Goal: Task Accomplishment & Management: Complete application form

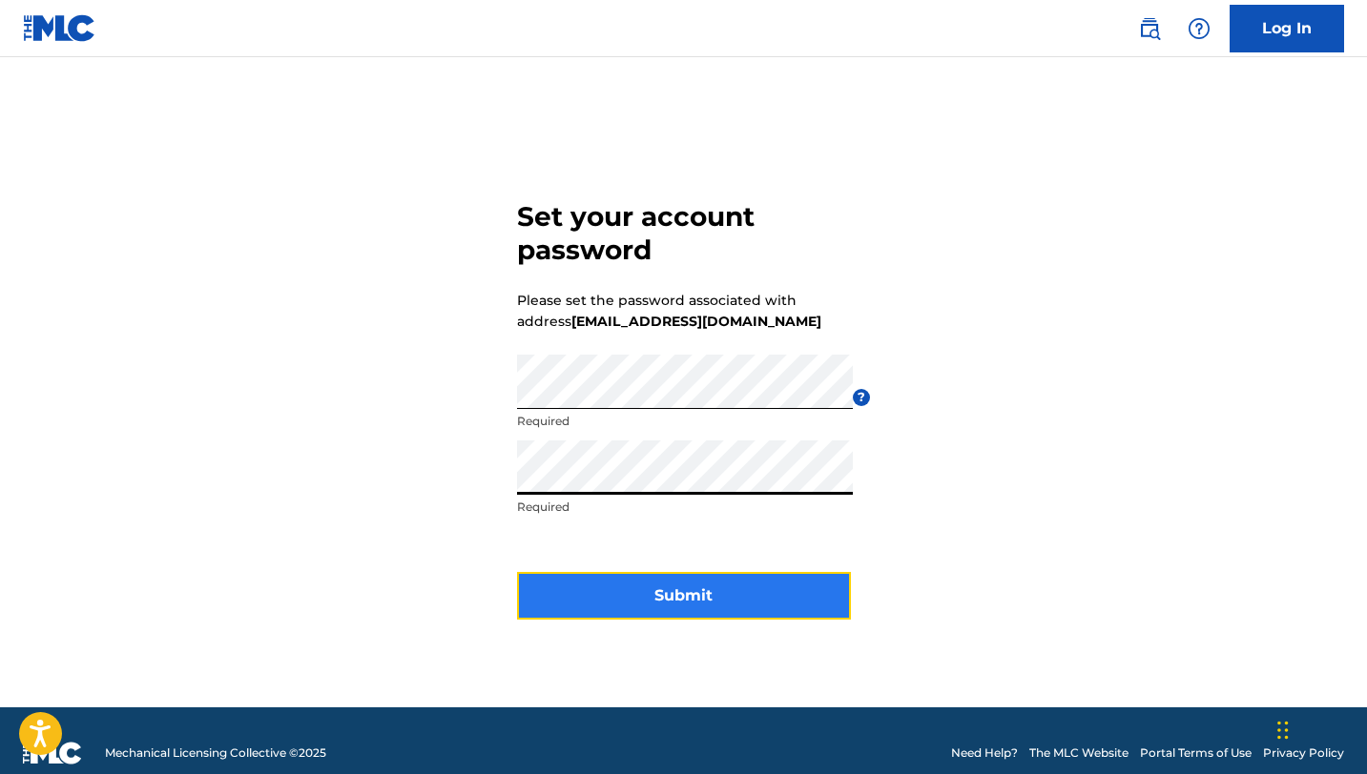
click at [647, 592] on button "Submit" at bounding box center [684, 596] width 334 height 48
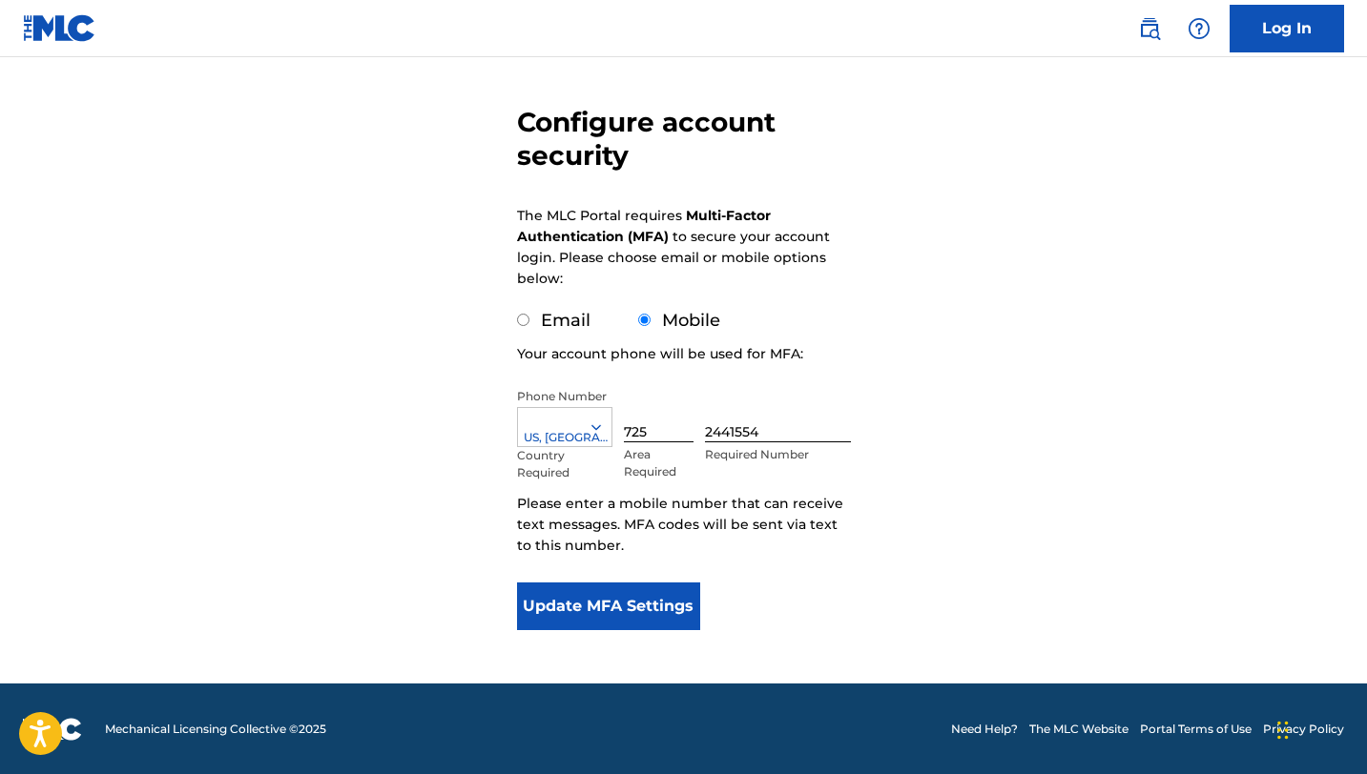
scroll to position [132, 0]
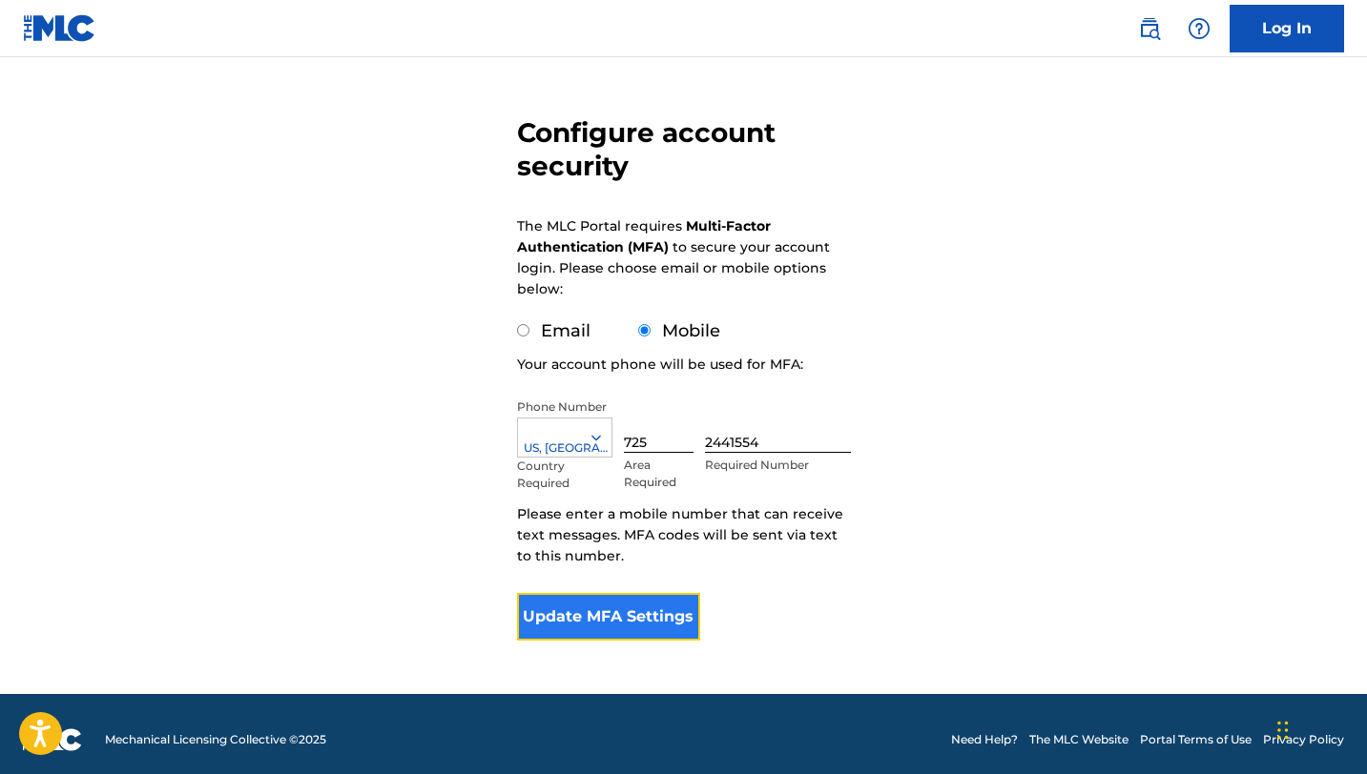
click at [627, 618] on button "Update MFA Settings" at bounding box center [609, 617] width 184 height 48
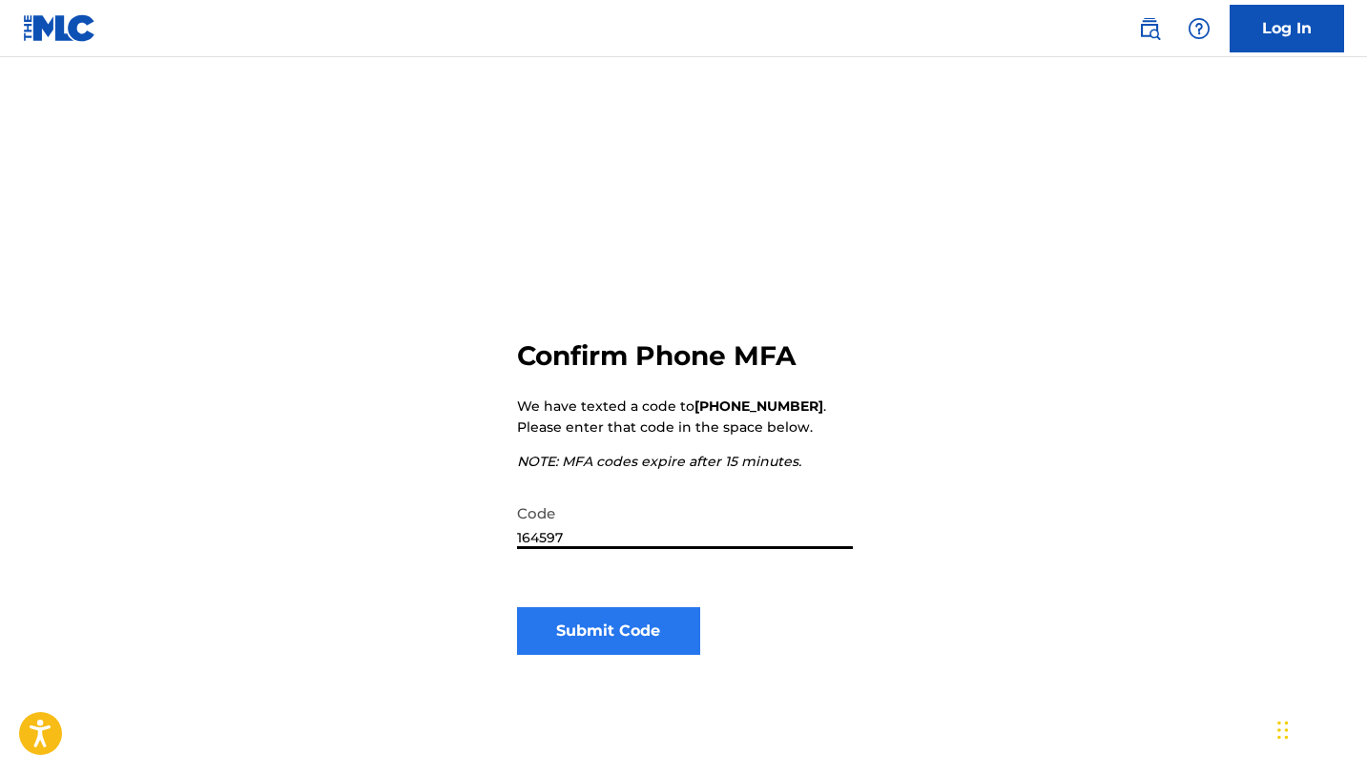
type input "164597"
click at [653, 633] on button "Submit Code" at bounding box center [609, 631] width 184 height 48
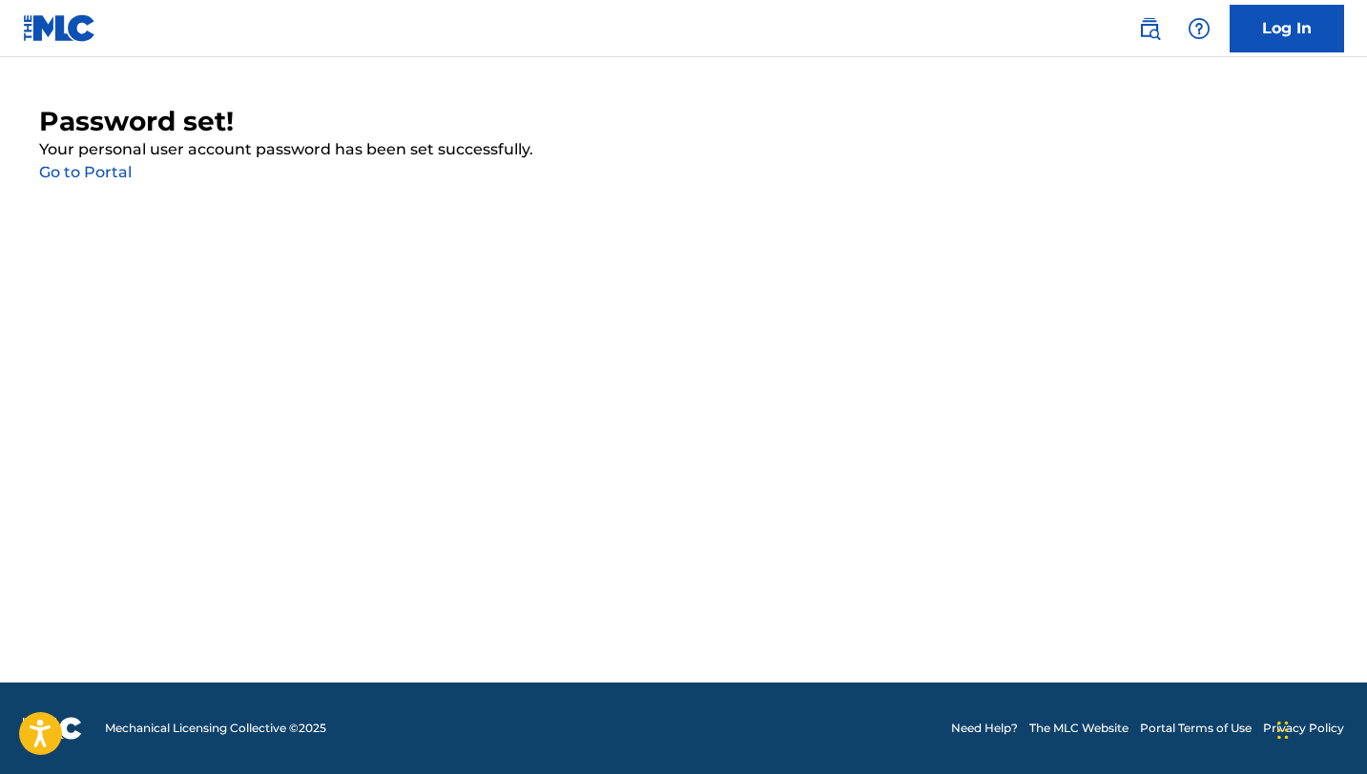
click at [93, 176] on link "Go to Portal" at bounding box center [85, 172] width 93 height 18
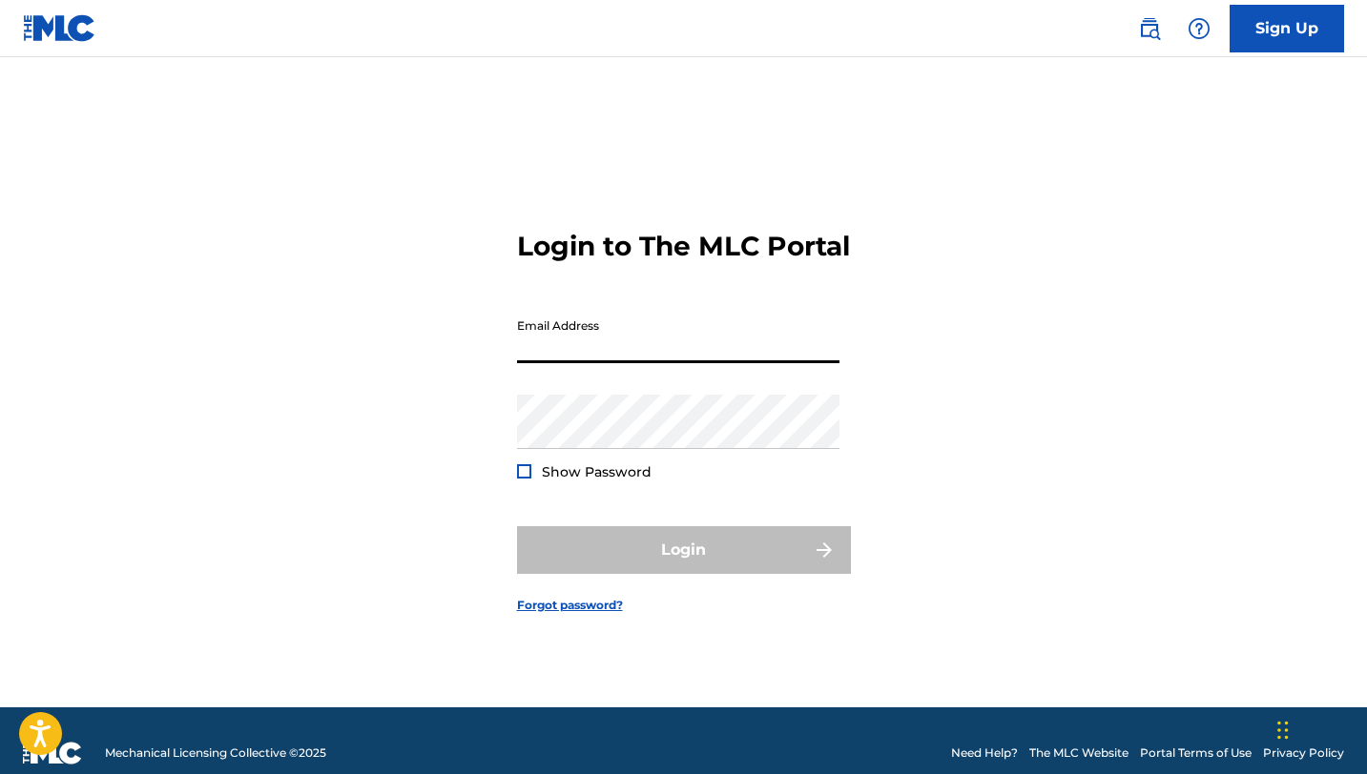
click at [601, 363] on input "Email Address" at bounding box center [678, 336] width 322 height 54
type input "[EMAIL_ADDRESS][DOMAIN_NAME]"
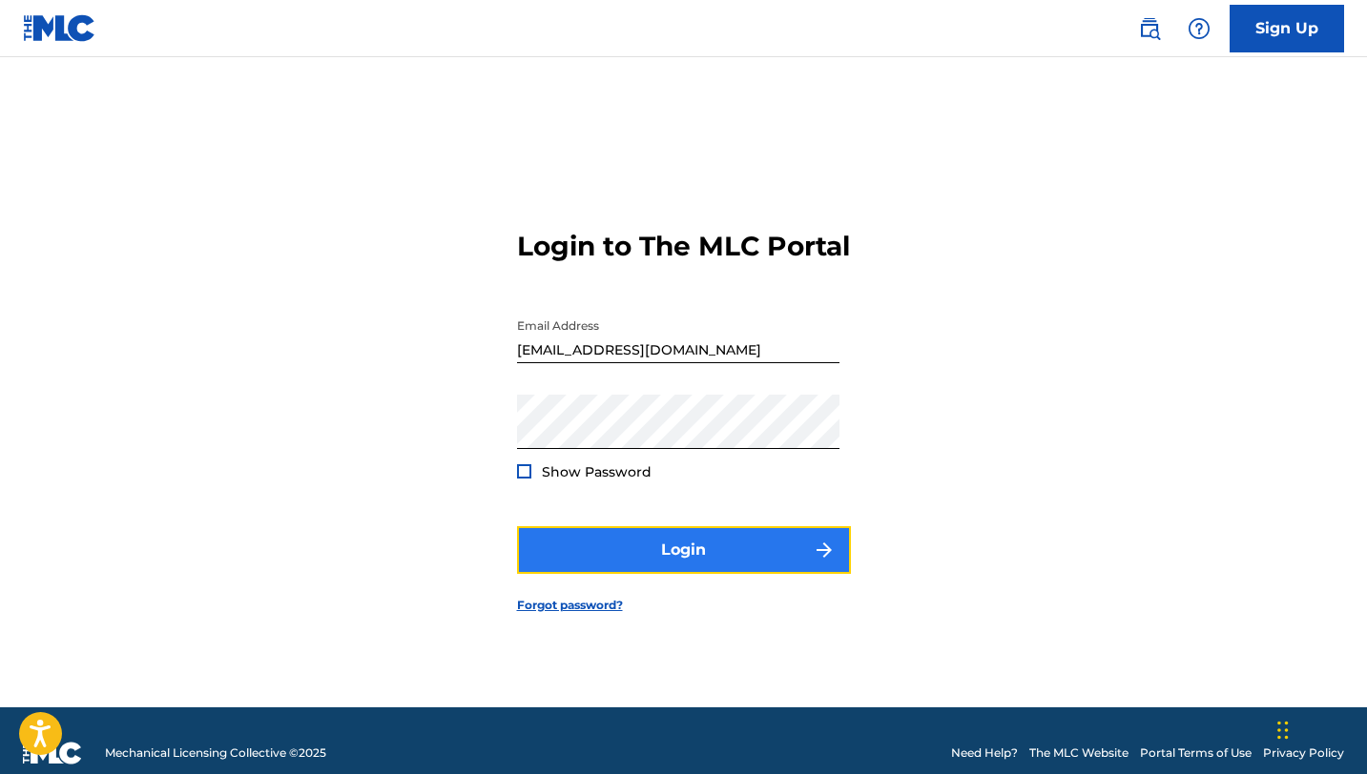
click at [696, 561] on button "Login" at bounding box center [684, 550] width 334 height 48
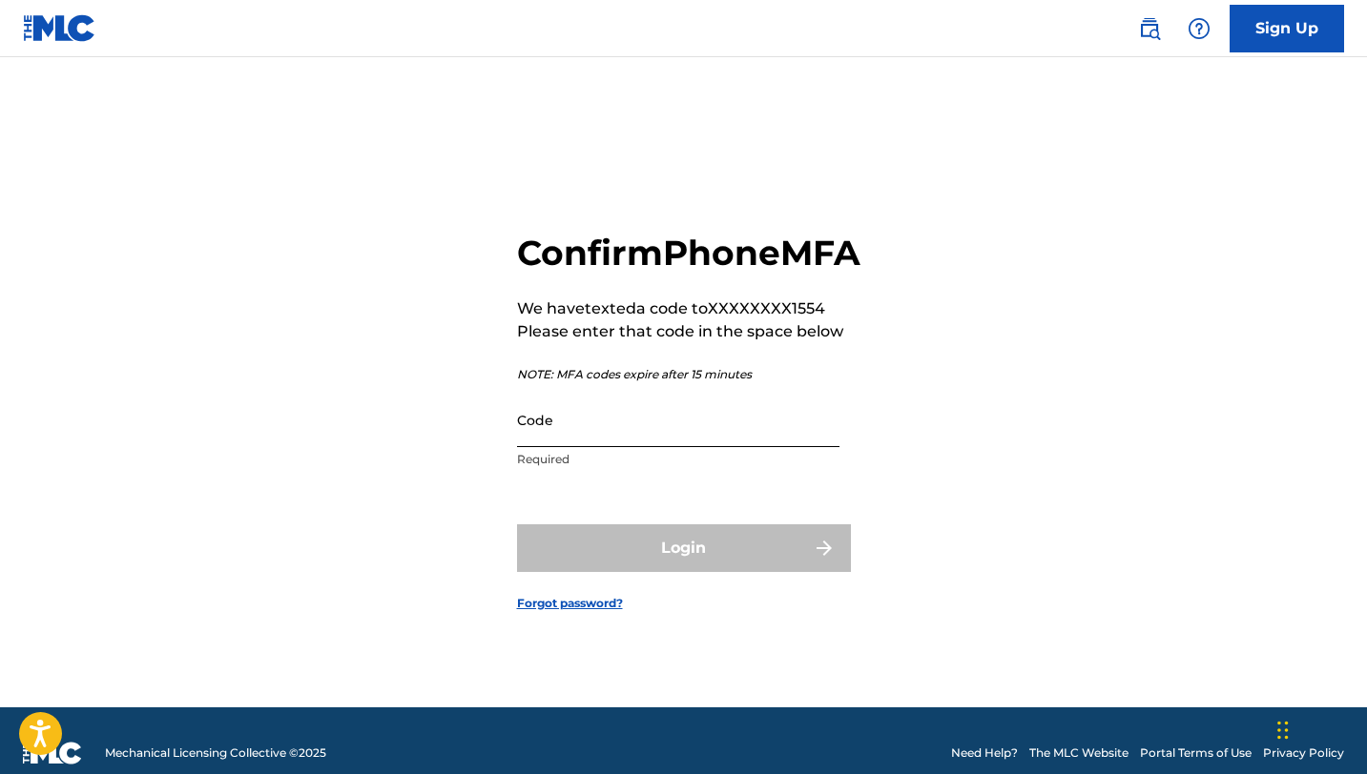
click at [634, 447] on input "Code" at bounding box center [678, 420] width 322 height 54
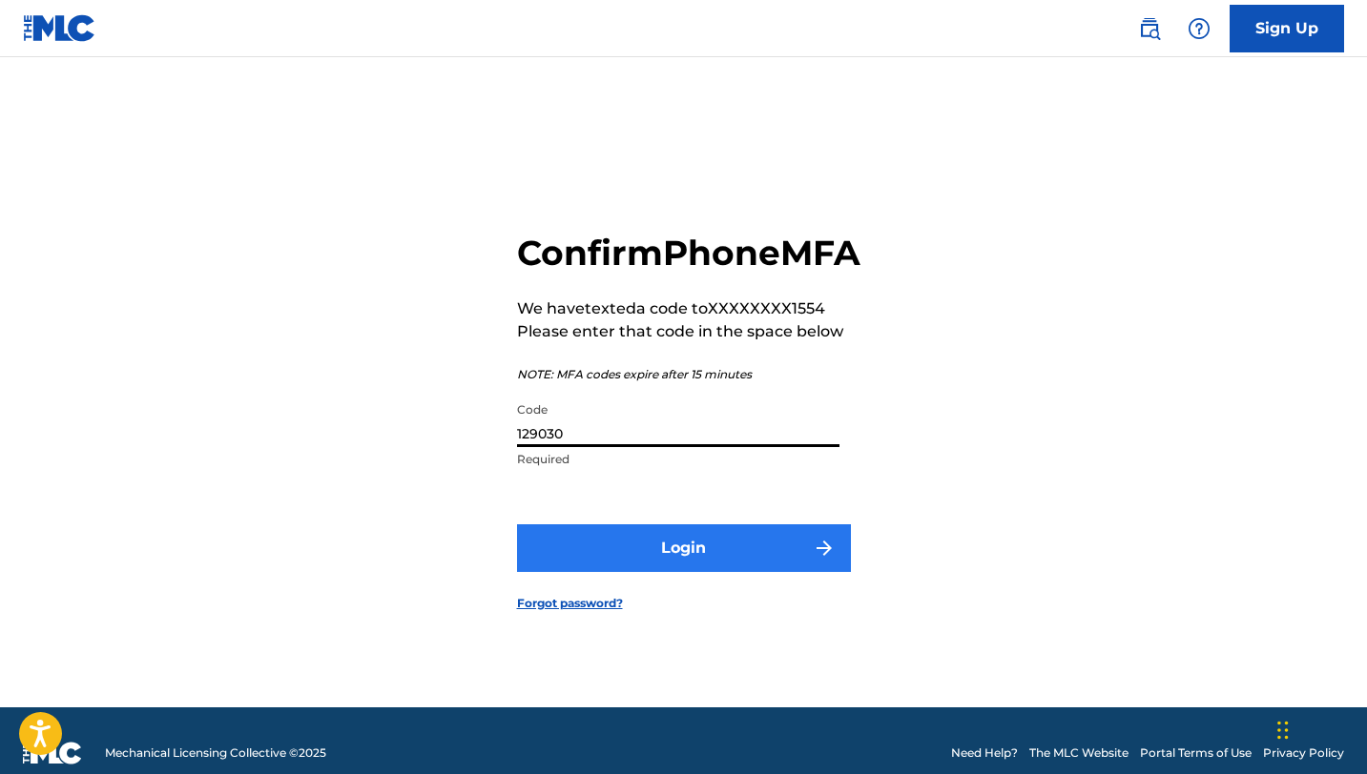
type input "129030"
click at [634, 572] on button "Login" at bounding box center [684, 549] width 334 height 48
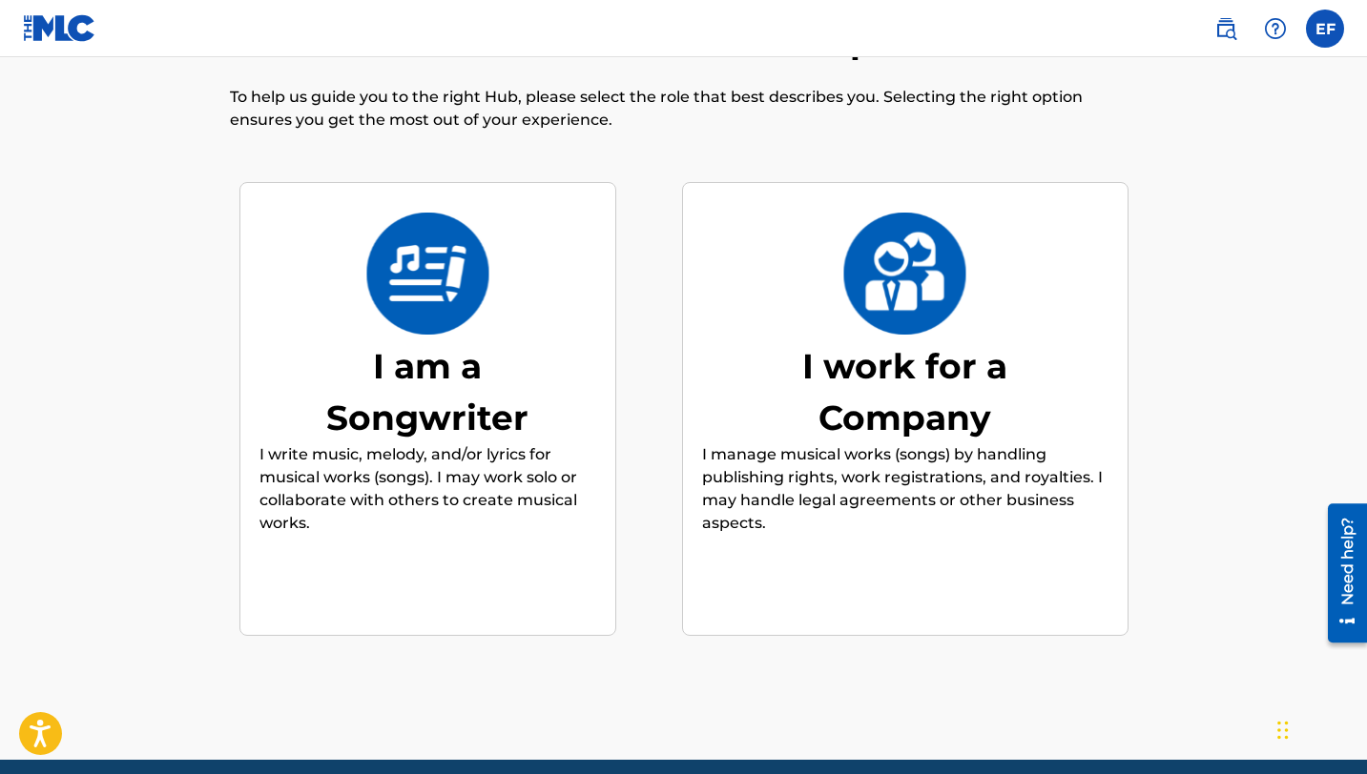
click at [483, 200] on div "I am a Songwriter I write music, melody, and/or lyrics for musical works (songs…" at bounding box center [427, 409] width 377 height 455
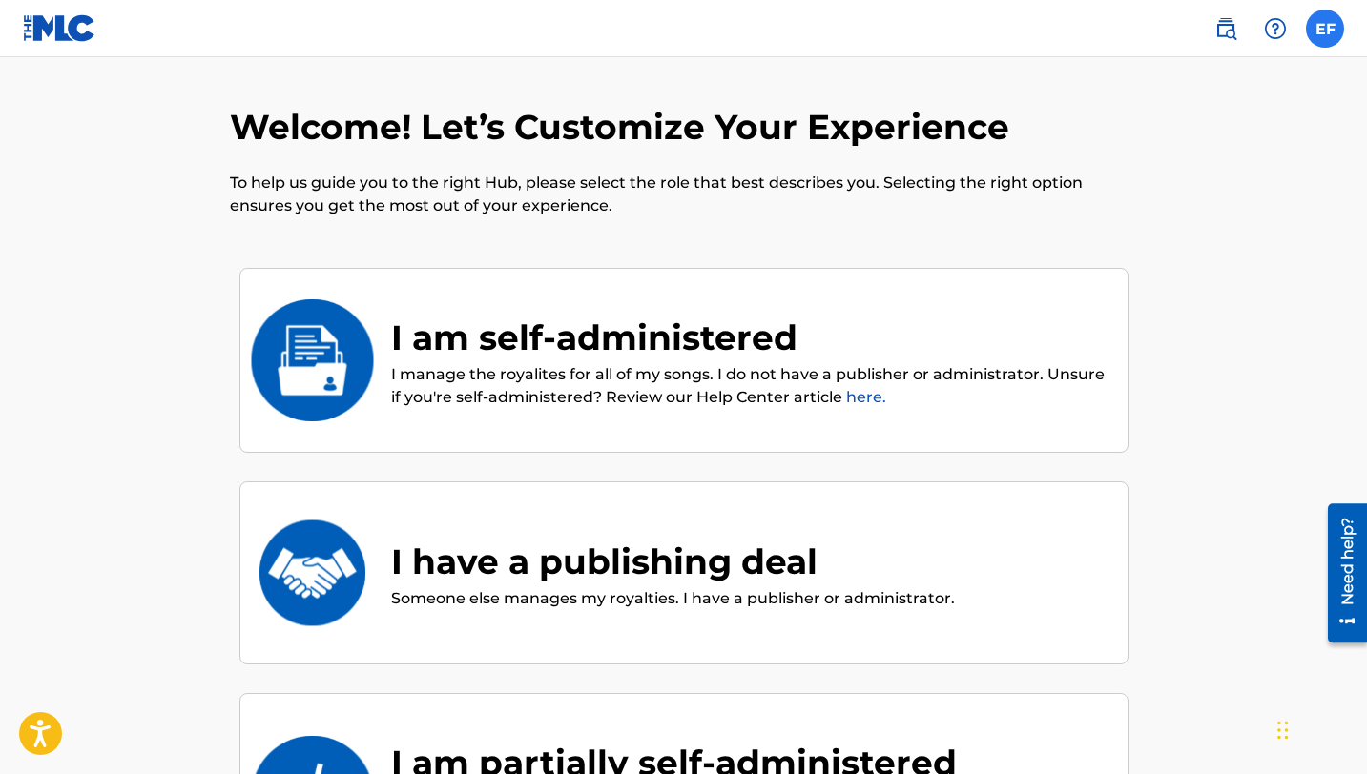
click at [1329, 39] on label at bounding box center [1325, 29] width 38 height 38
click at [1325, 29] on input "EF [PERSON_NAME] [EMAIL_ADDRESS][DOMAIN_NAME] Notification Preferences Profile …" at bounding box center [1325, 29] width 0 height 0
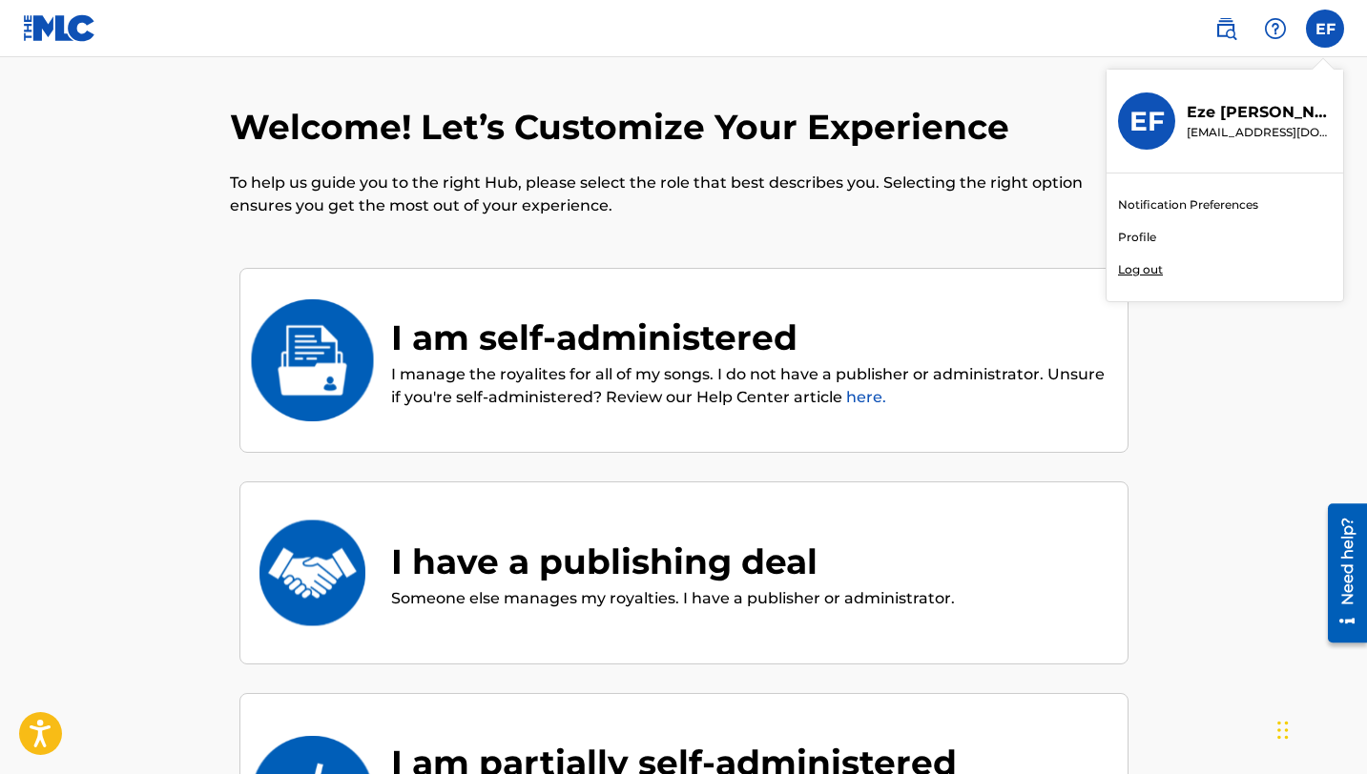
click at [1125, 278] on p "Log out" at bounding box center [1140, 269] width 45 height 17
click at [1325, 29] on input "EF [PERSON_NAME] [EMAIL_ADDRESS][DOMAIN_NAME] Notification Preferences Profile …" at bounding box center [1325, 29] width 0 height 0
